Goal: Task Accomplishment & Management: Complete application form

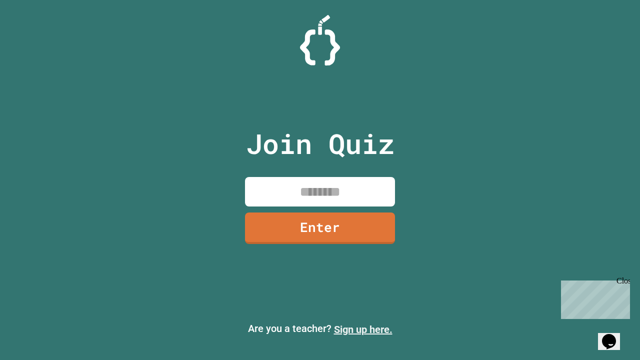
click at [363, 330] on link "Sign up here." at bounding box center [363, 330] width 59 height 12
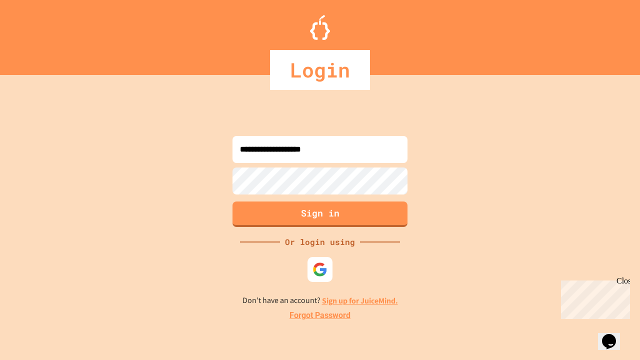
type input "**********"
